Goal: Information Seeking & Learning: Learn about a topic

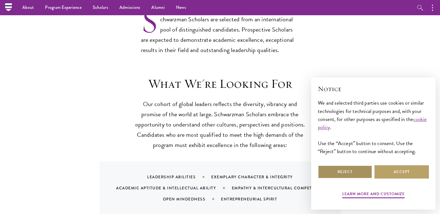
click at [346, 174] on button "Reject" at bounding box center [345, 172] width 54 height 13
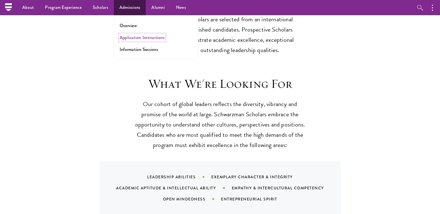
click at [148, 35] on link "Application Instructions" at bounding box center [142, 37] width 45 height 6
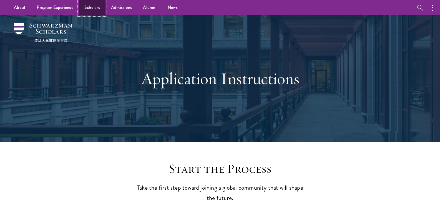
click at [97, 8] on link "Scholars" at bounding box center [92, 7] width 27 height 15
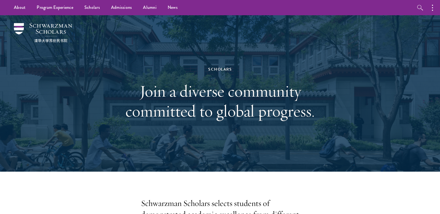
click at [138, 91] on h1 "Join a diverse community committed to global progress." at bounding box center [219, 101] width 191 height 40
